Goal: Information Seeking & Learning: Learn about a topic

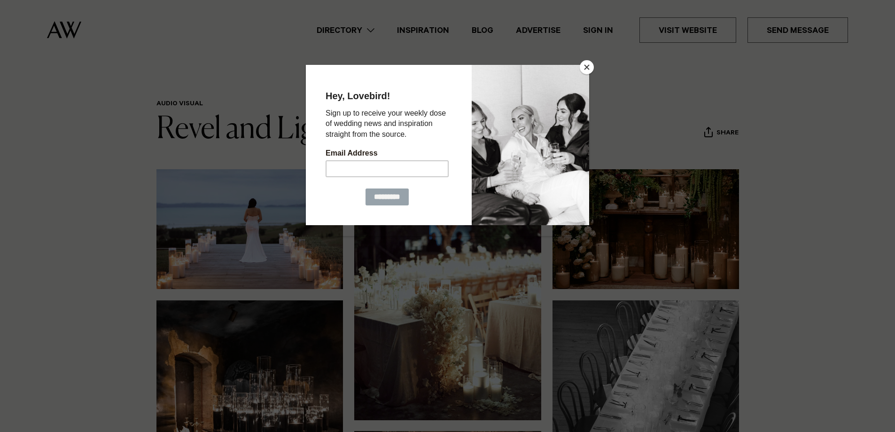
click at [588, 69] on button "Close" at bounding box center [587, 67] width 14 height 14
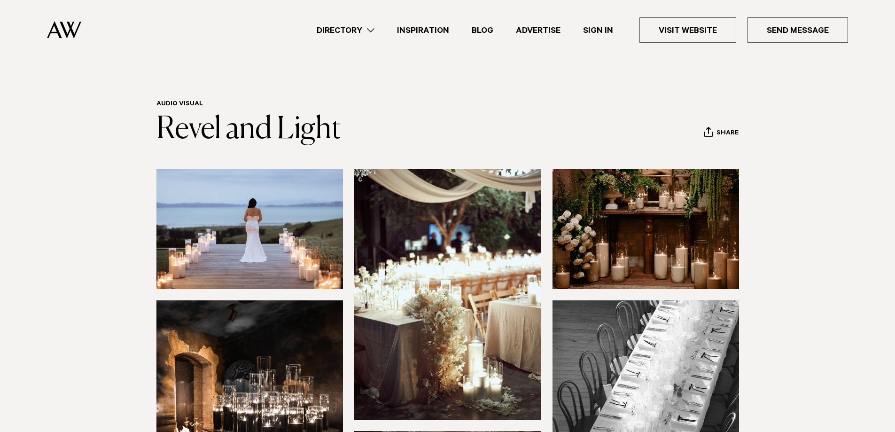
scroll to position [313, 0]
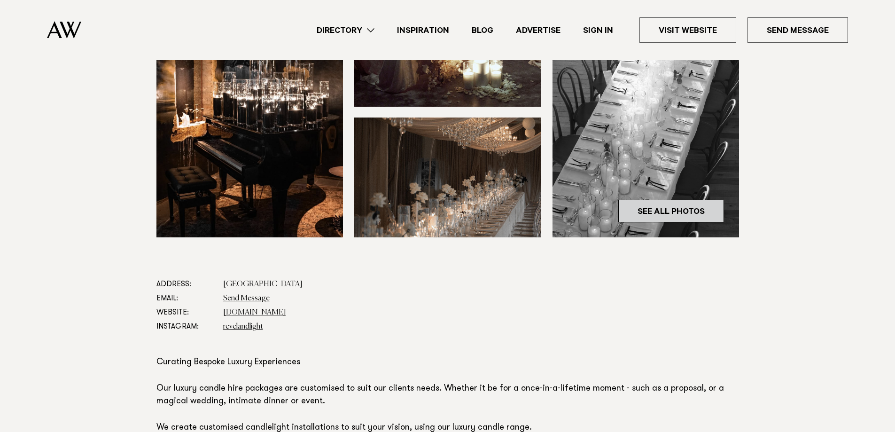
click at [683, 219] on link "See All Photos" at bounding box center [671, 211] width 106 height 23
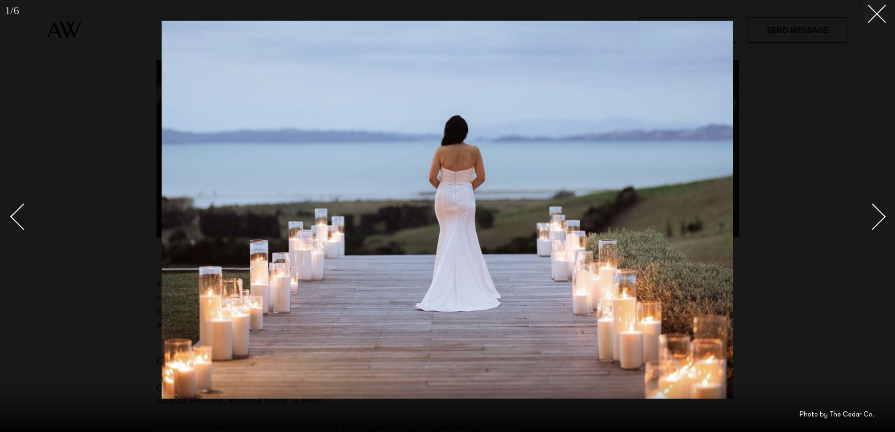
click at [884, 215] on div "Next slide" at bounding box center [873, 216] width 27 height 27
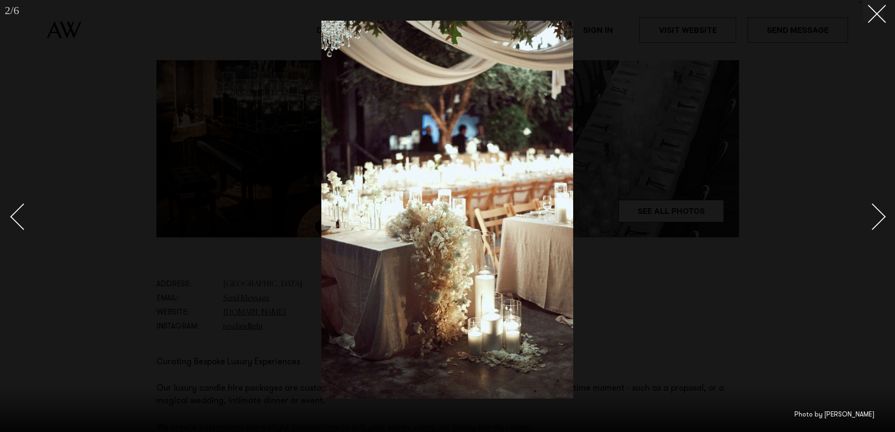
click at [876, 227] on div "Next slide" at bounding box center [873, 216] width 27 height 27
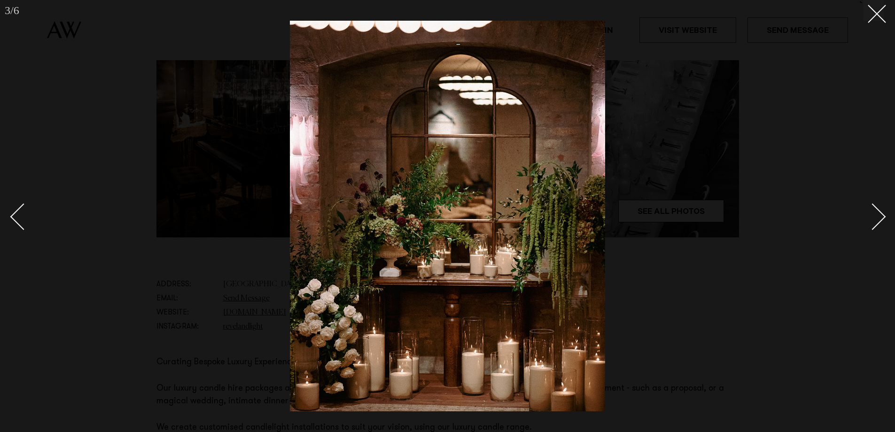
click at [876, 226] on div "Next slide" at bounding box center [873, 216] width 27 height 27
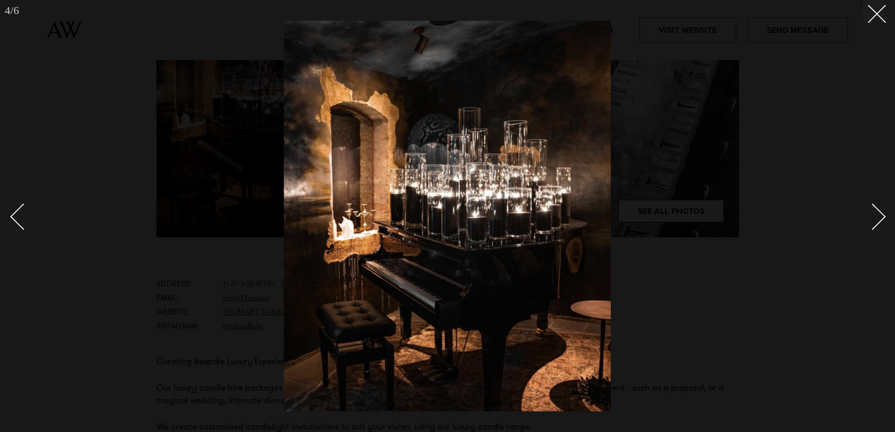
click at [876, 226] on div "Next slide" at bounding box center [873, 216] width 27 height 27
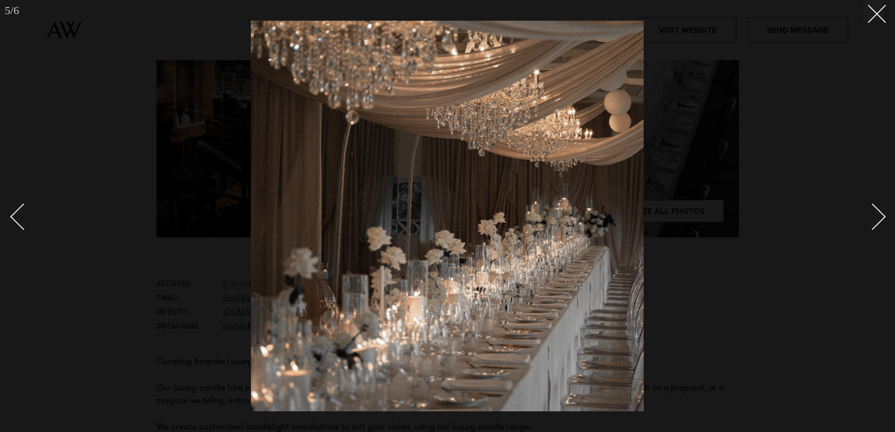
click at [870, 224] on div "Next slide" at bounding box center [873, 216] width 27 height 27
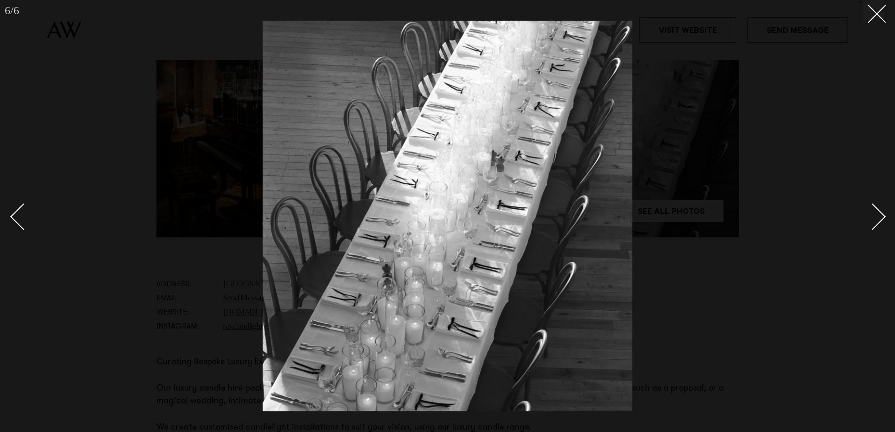
click at [870, 224] on div "Next slide" at bounding box center [873, 216] width 27 height 27
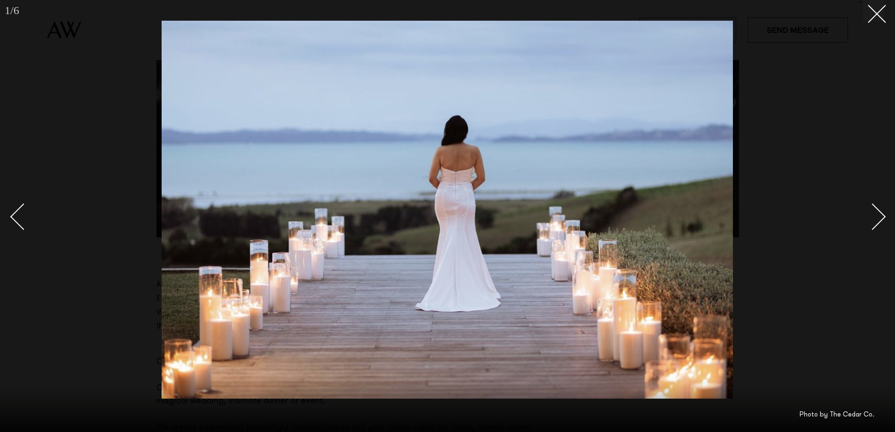
click at [870, 224] on div "Next slide" at bounding box center [873, 216] width 27 height 27
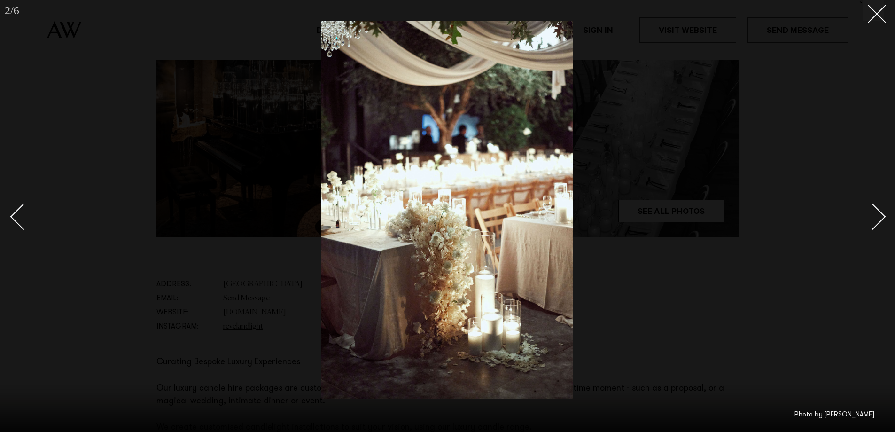
click at [816, 190] on div at bounding box center [447, 216] width 895 height 432
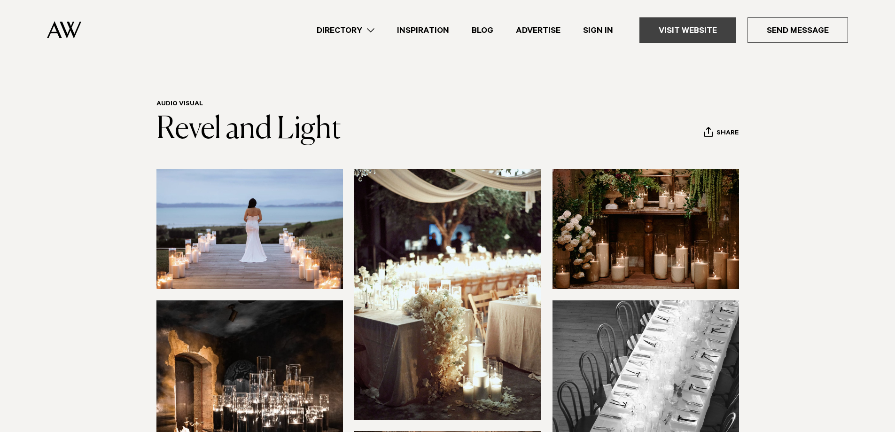
click at [690, 38] on link "Visit Website" at bounding box center [688, 29] width 97 height 25
